Goal: Transaction & Acquisition: Purchase product/service

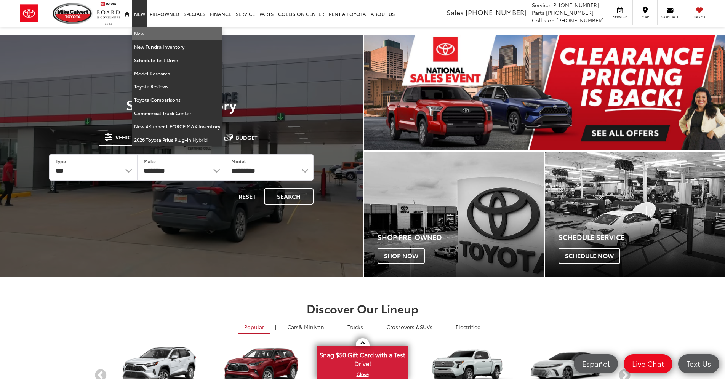
click at [143, 34] on link "New" at bounding box center [177, 33] width 91 height 13
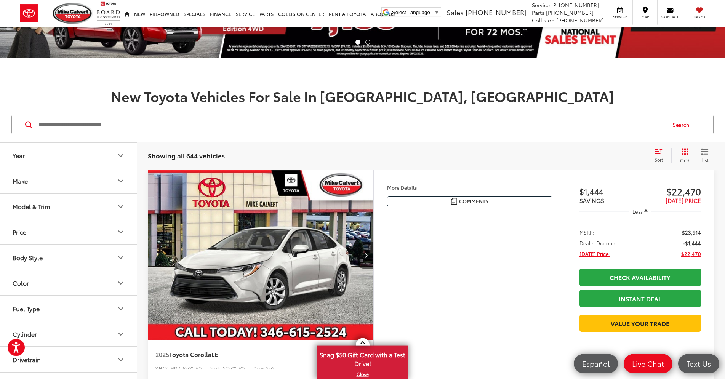
scroll to position [39, 0]
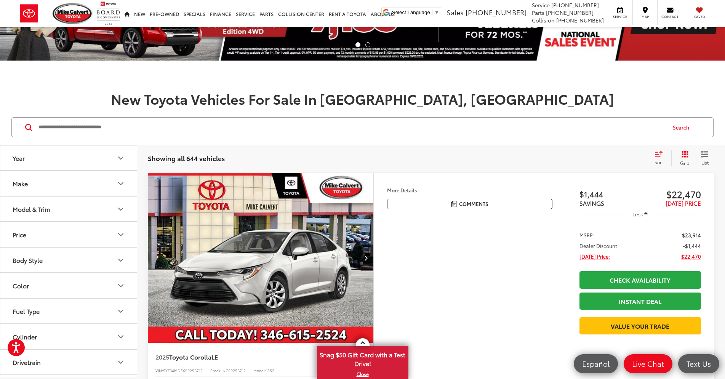
click at [49, 207] on div "Model & Trim" at bounding box center [31, 208] width 37 height 7
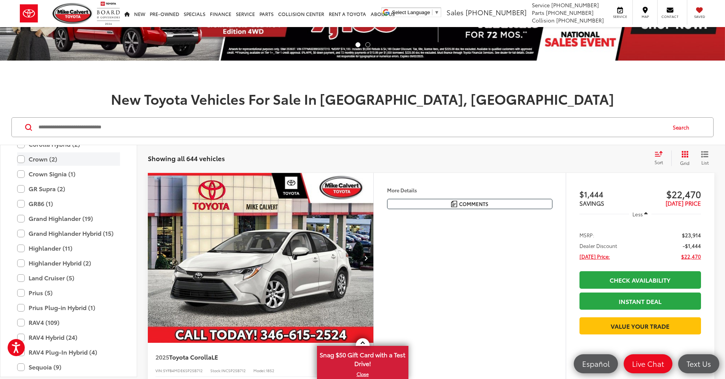
scroll to position [315, 0]
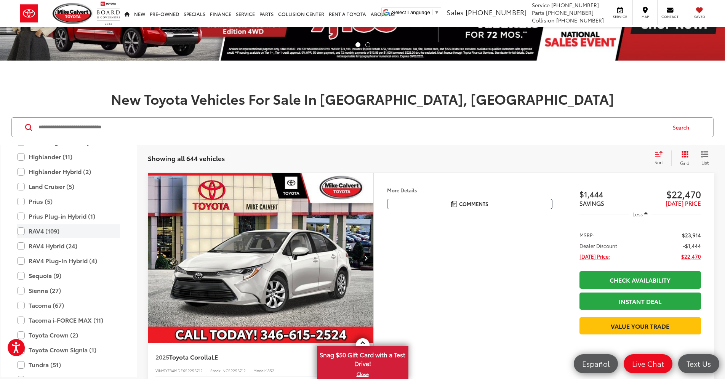
click at [56, 230] on label "RAV4 (109)" at bounding box center [68, 230] width 103 height 13
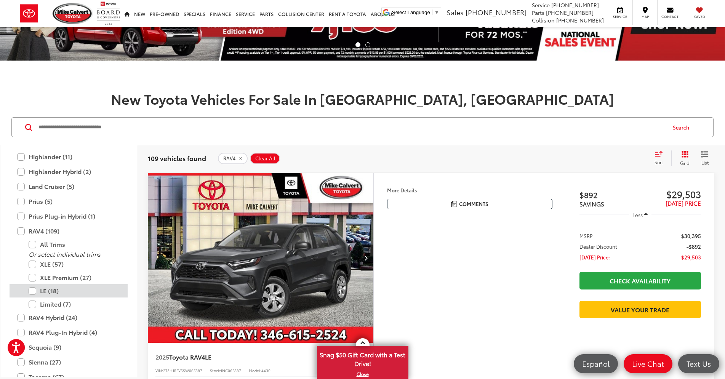
scroll to position [361, 0]
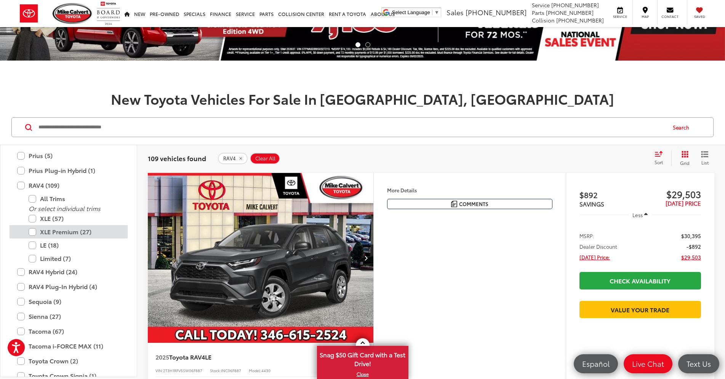
click at [75, 232] on label "XLE Premium (27)" at bounding box center [74, 231] width 91 height 13
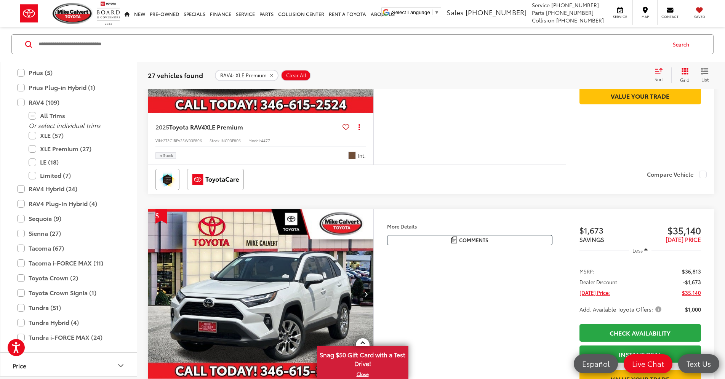
scroll to position [155, 0]
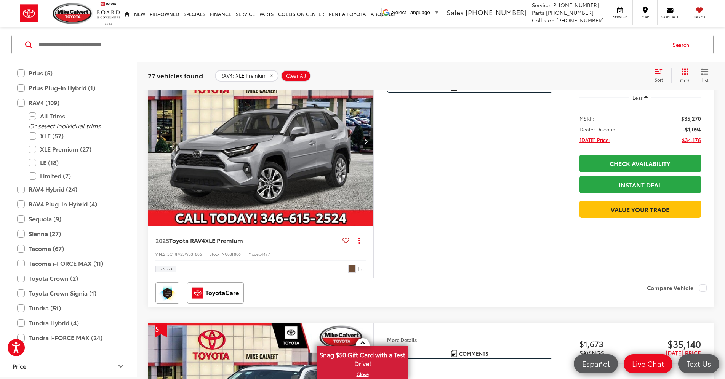
click at [374, 158] on img "2025 Toyota RAV4 XLE Premium 0" at bounding box center [260, 141] width 227 height 170
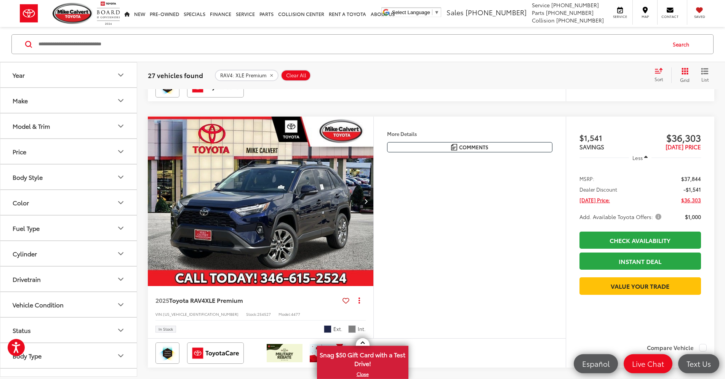
scroll to position [1093, 0]
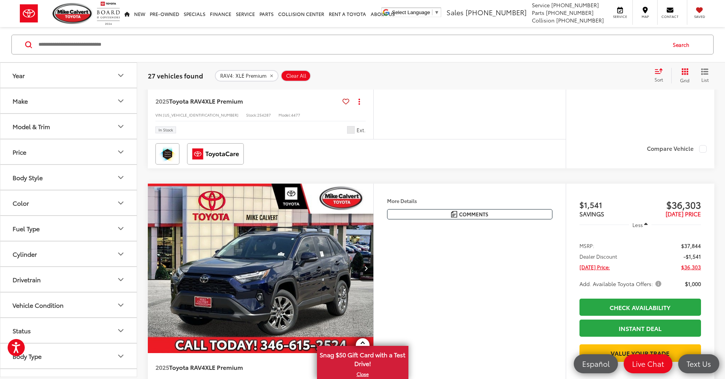
click at [344, 88] on img "2025 Toyota RAV4 XLE Premium 0" at bounding box center [260, 2] width 227 height 170
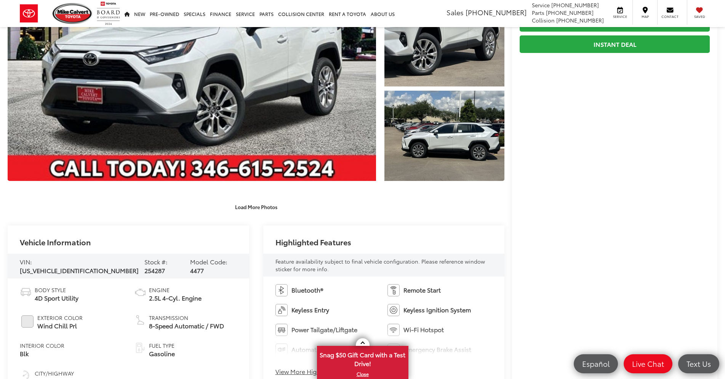
scroll to position [194, 0]
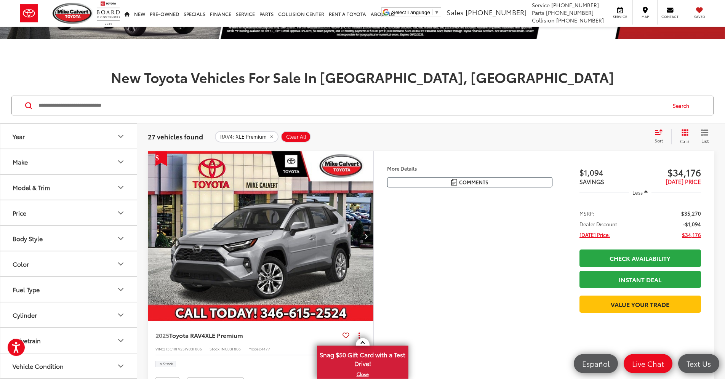
scroll to position [39, 0]
